Goal: Navigation & Orientation: Go to known website

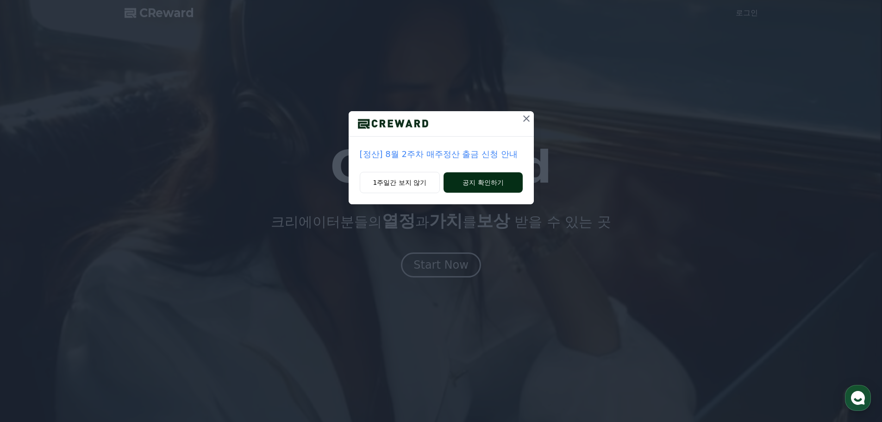
click at [476, 183] on button "공지 확인하기" at bounding box center [483, 182] width 79 height 20
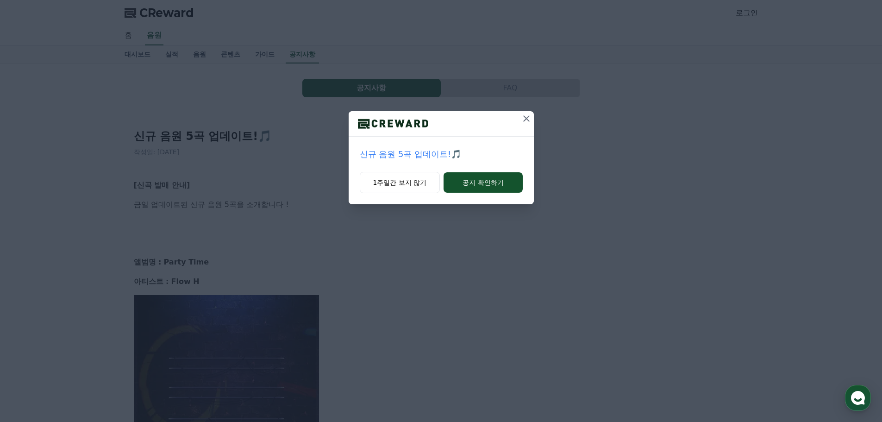
click at [527, 116] on icon at bounding box center [526, 118] width 11 height 11
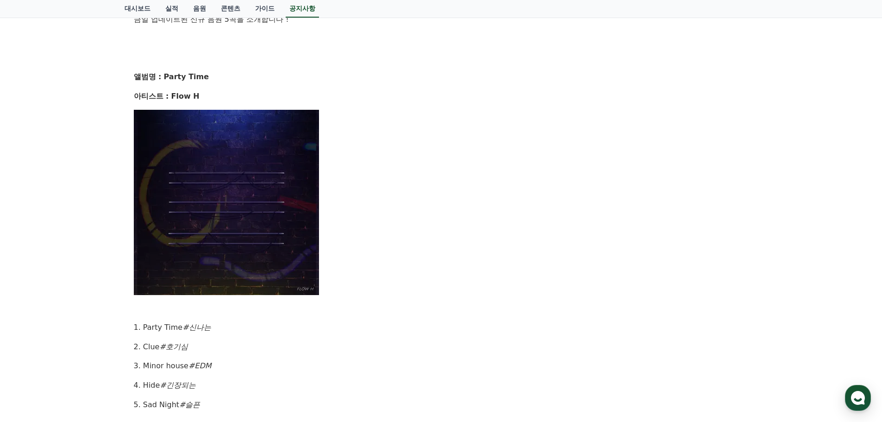
scroll to position [463, 0]
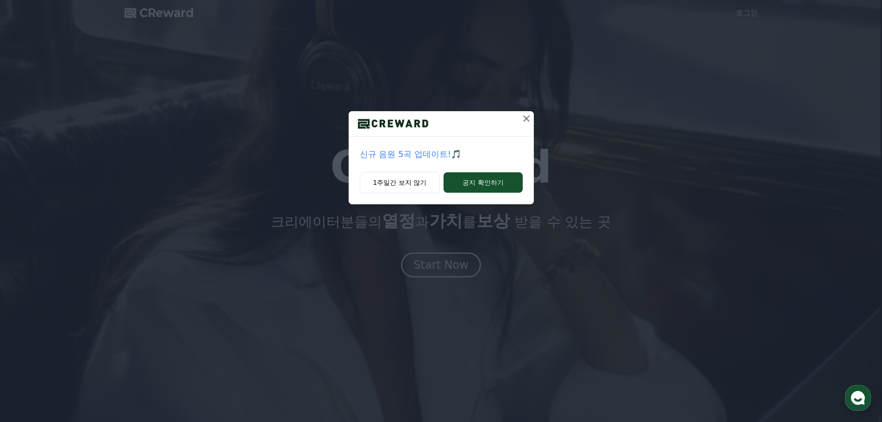
click at [526, 118] on icon at bounding box center [526, 118] width 6 height 6
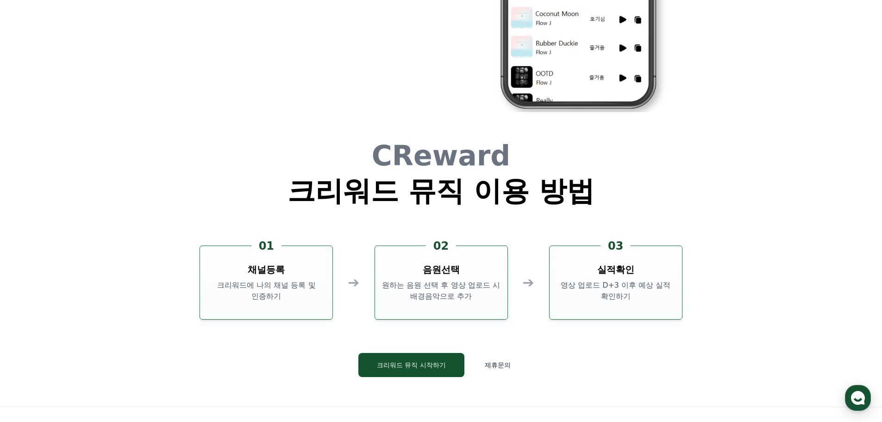
scroll to position [2509, 0]
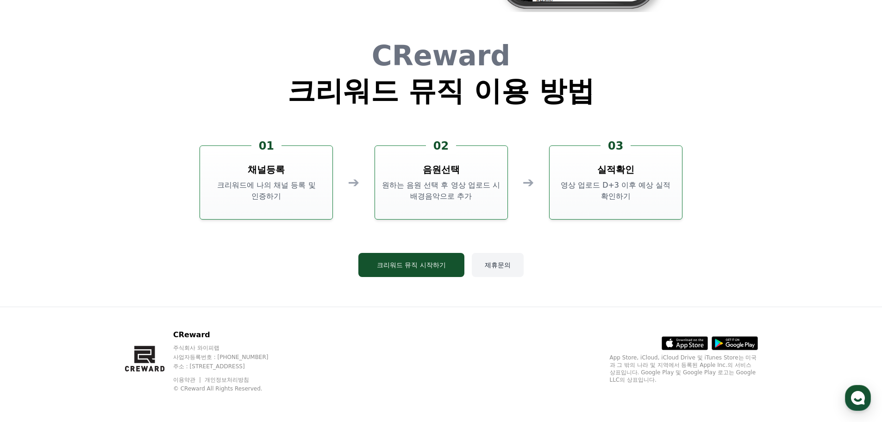
click at [502, 264] on button "제휴문의" at bounding box center [498, 265] width 52 height 24
click at [431, 264] on button "크리워드 뮤직 시작하기" at bounding box center [411, 265] width 106 height 24
